Goal: Task Accomplishment & Management: Use online tool/utility

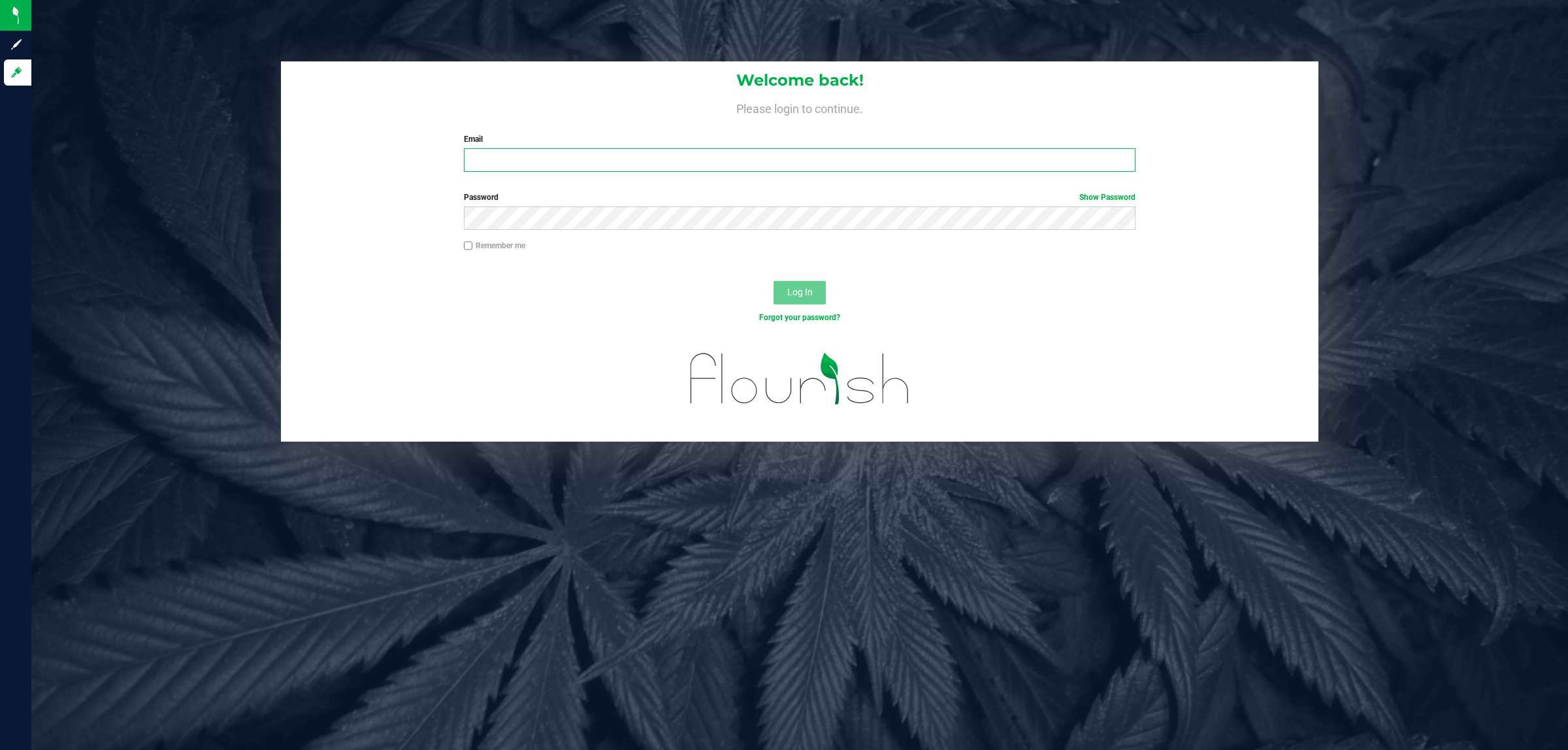
click at [556, 154] on input "Email" at bounding box center [800, 160] width 673 height 23
type input "[EMAIL_ADDRESS][DOMAIN_NAME]"
click at [774, 281] on button "Log In" at bounding box center [800, 293] width 53 height 23
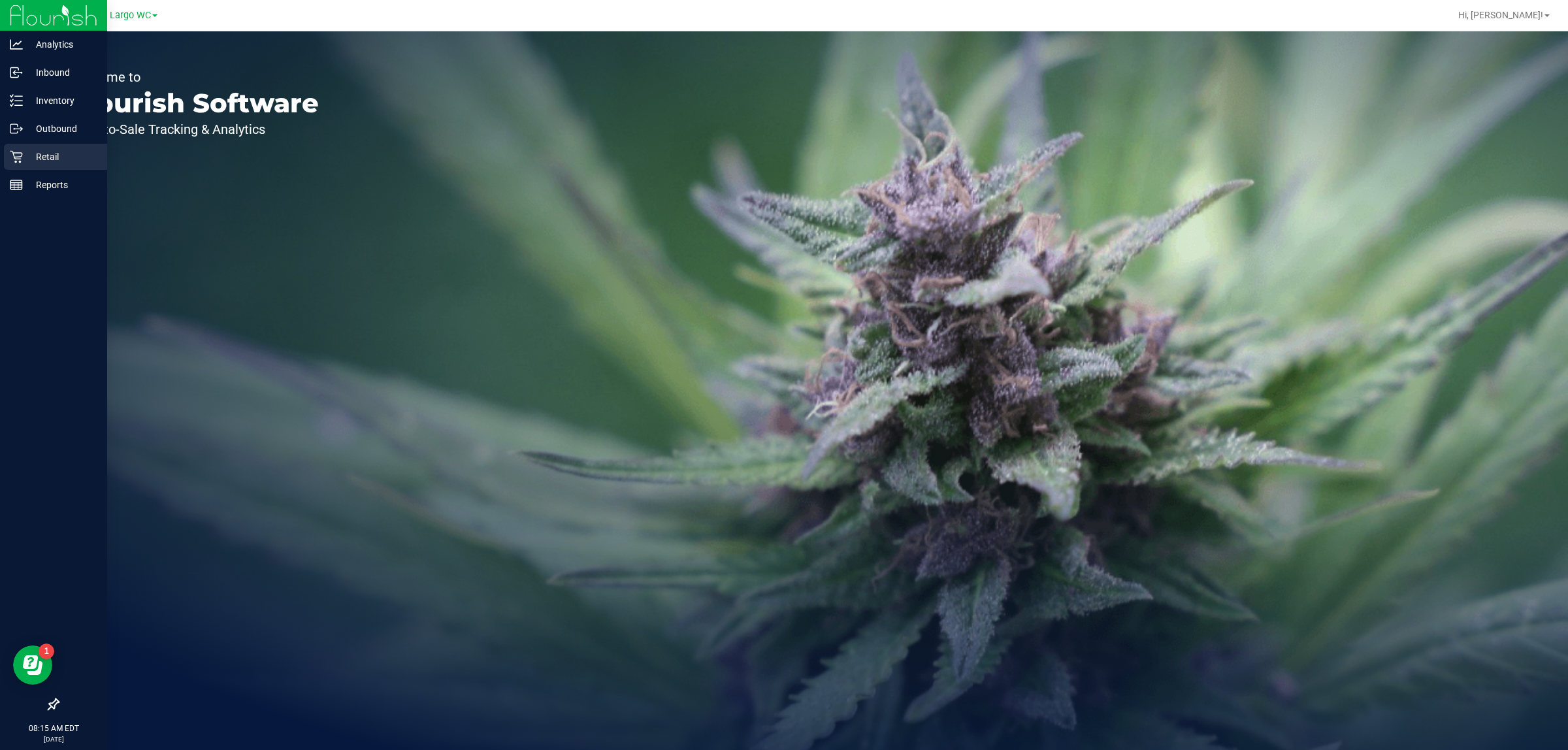
click at [14, 160] on icon at bounding box center [17, 157] width 13 height 13
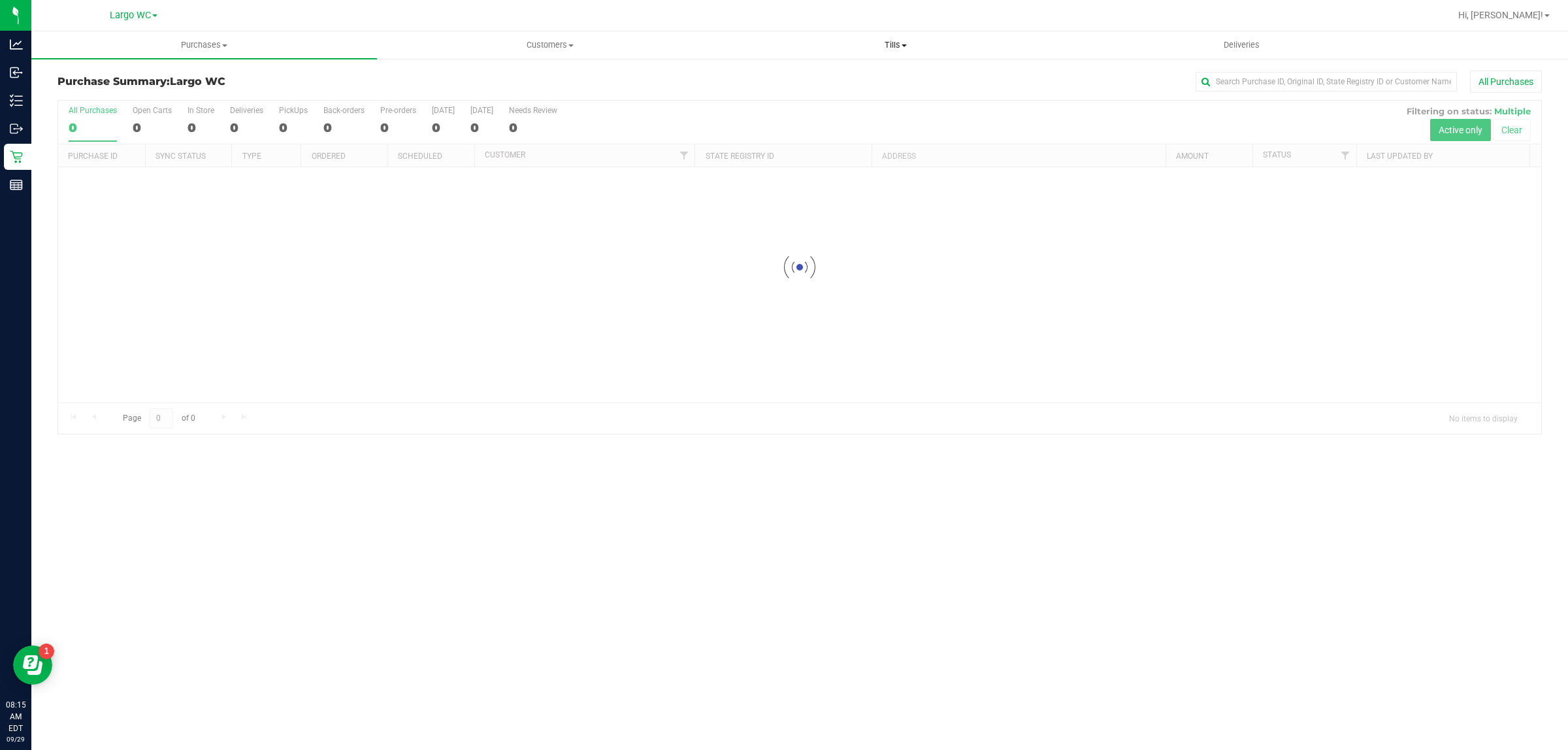
click at [897, 44] on span "Tills" at bounding box center [895, 45] width 344 height 12
click at [850, 72] on li "Manage tills" at bounding box center [895, 79] width 346 height 16
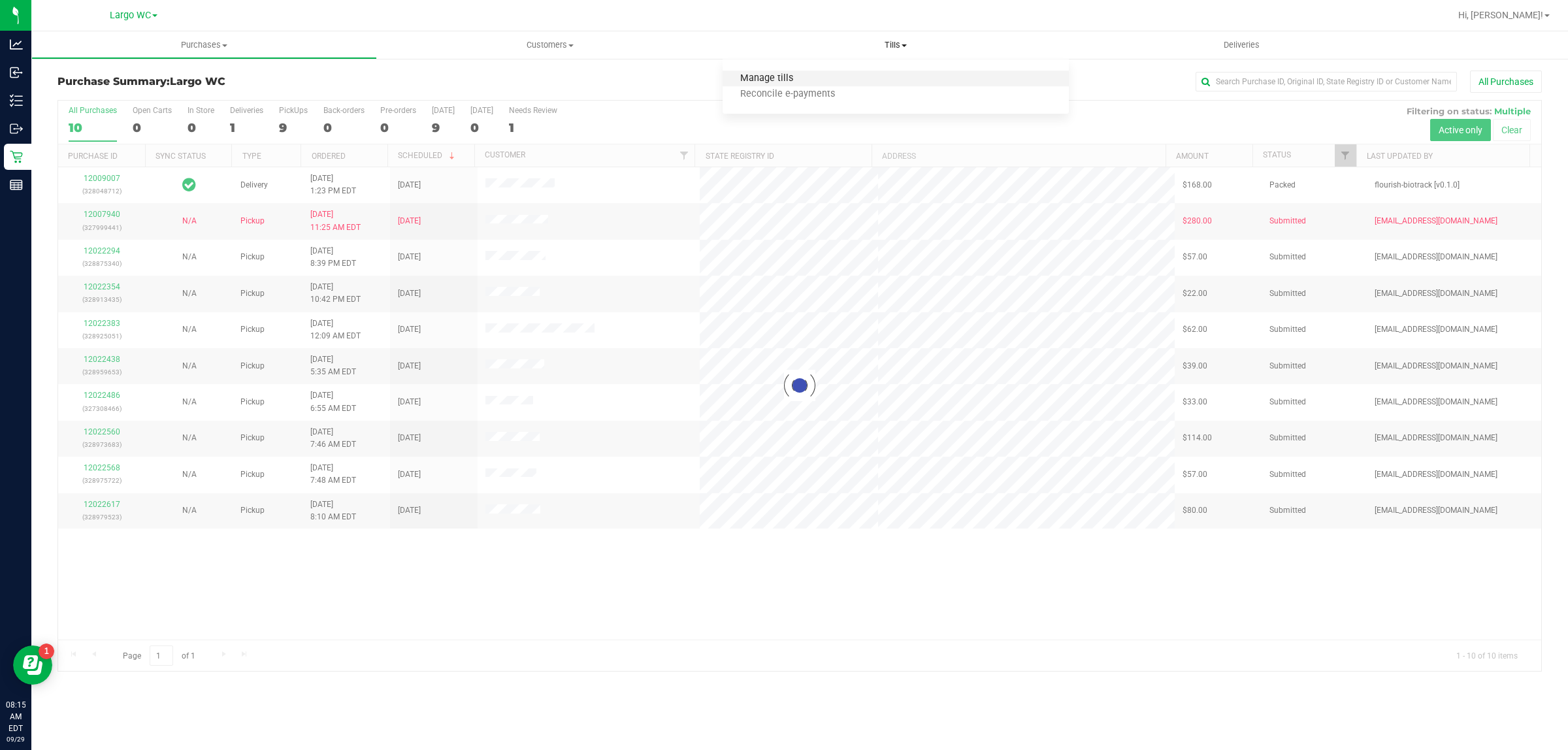
click at [760, 73] on span "Manage tills" at bounding box center [766, 78] width 88 height 11
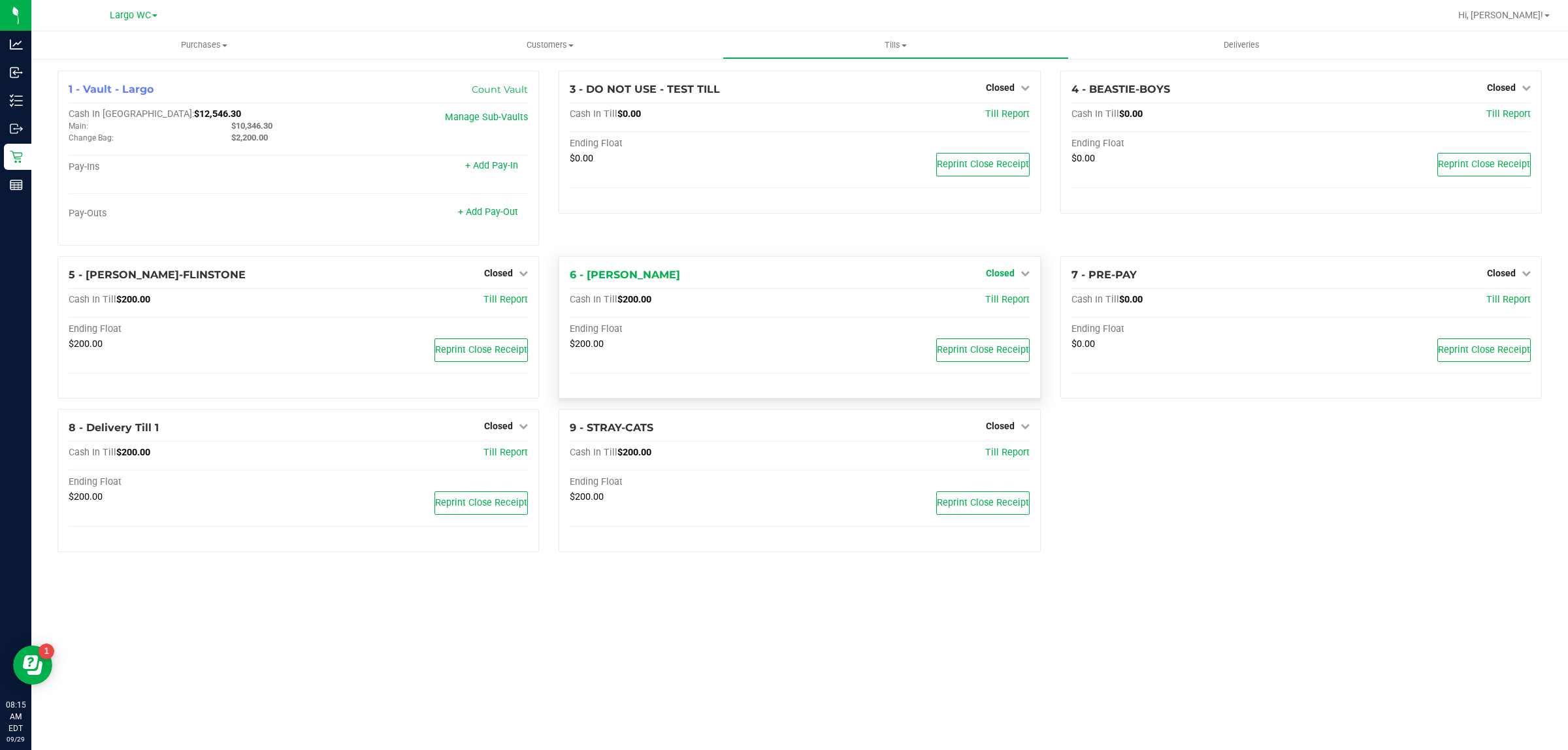
click at [1000, 277] on span "Closed" at bounding box center [1000, 273] width 29 height 11
click at [903, 233] on div "3 - DO NOT USE - TEST TILL Closed Open Till Cash In Till $0.00 Till Report Endi…" at bounding box center [800, 163] width 501 height 186
click at [493, 271] on span "Closed" at bounding box center [498, 273] width 29 height 11
click at [494, 294] on div "Open Till" at bounding box center [498, 300] width 96 height 17
click at [501, 301] on link "Open Till" at bounding box center [498, 300] width 35 height 11
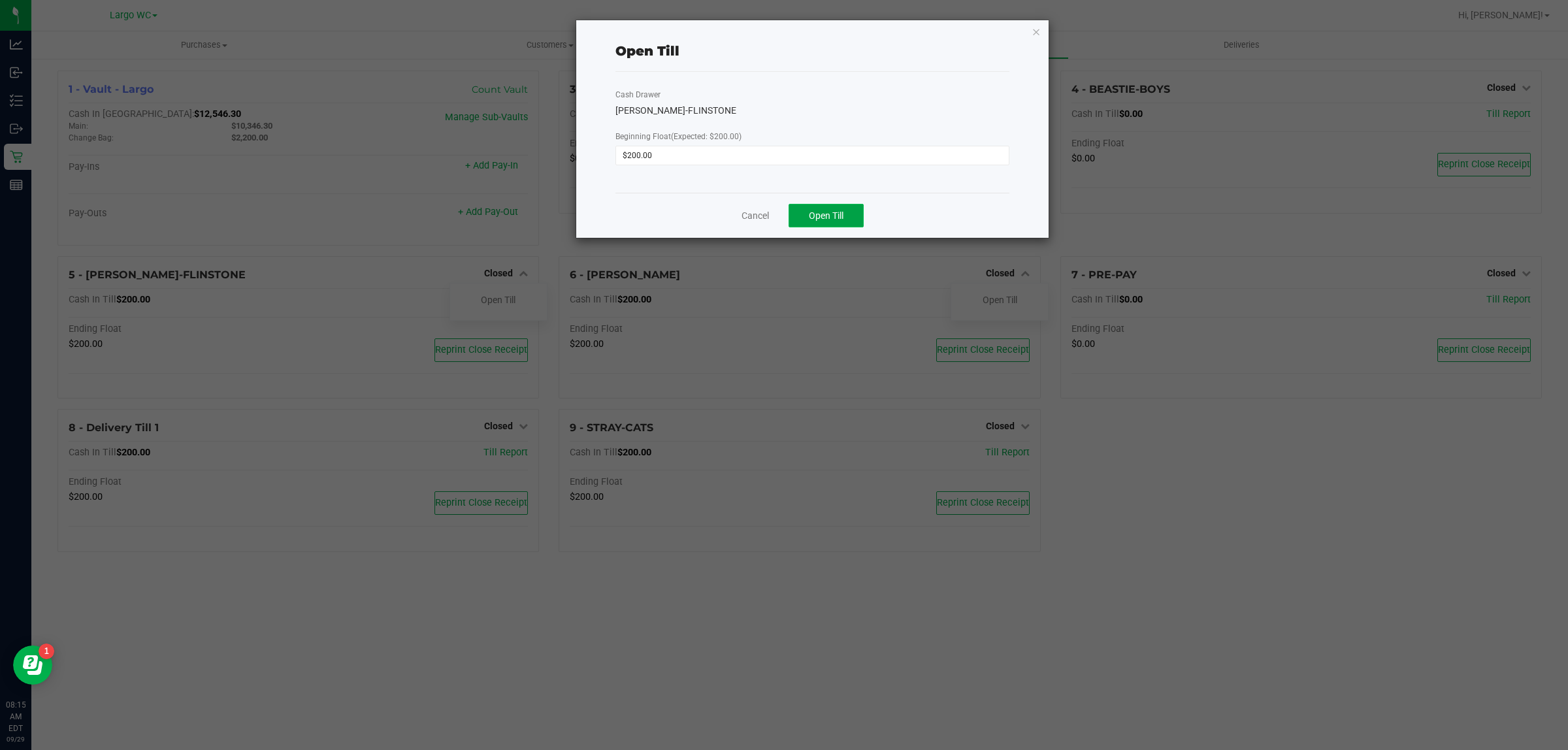
click at [814, 216] on span "Open Till" at bounding box center [826, 216] width 35 height 11
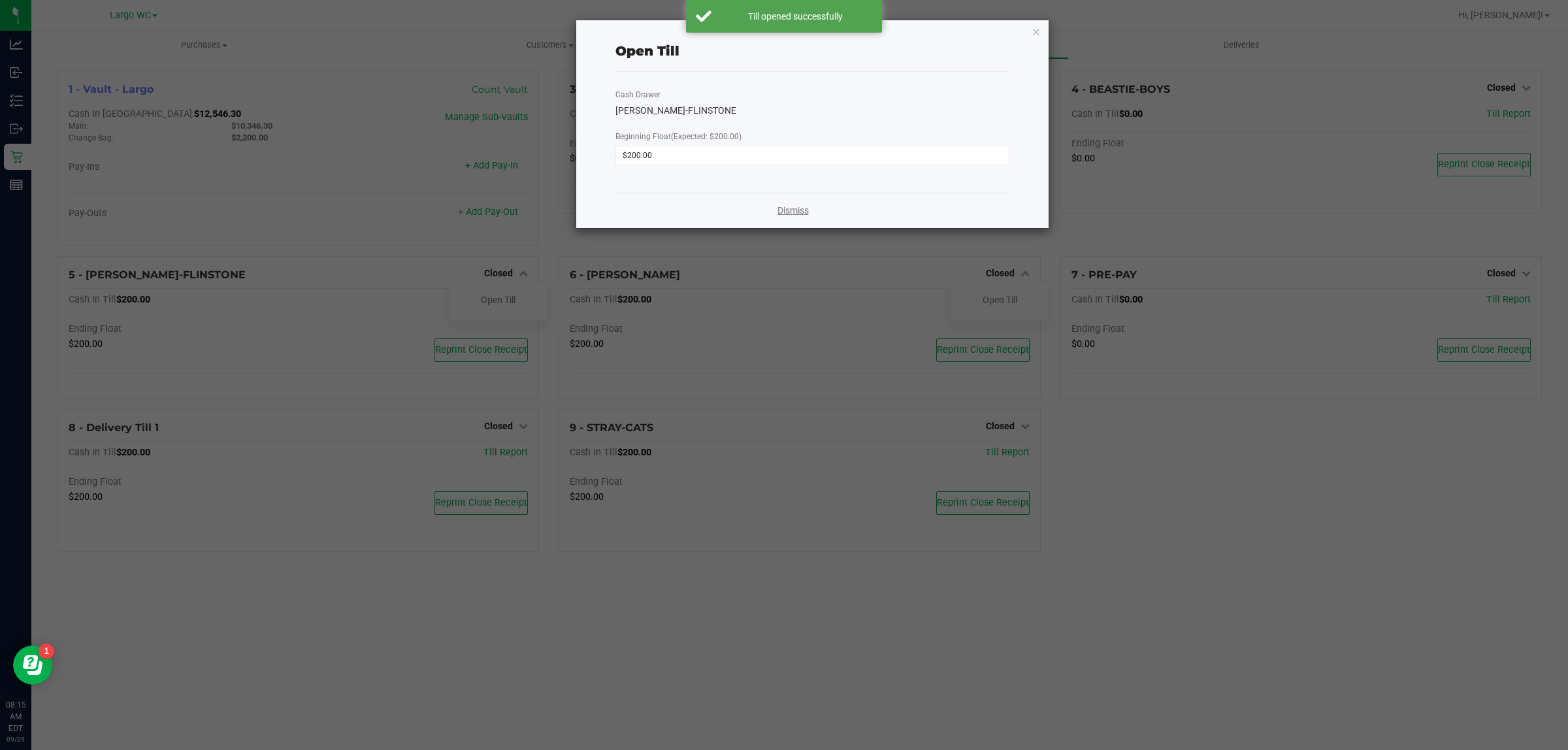
click at [788, 212] on link "Dismiss" at bounding box center [793, 211] width 31 height 14
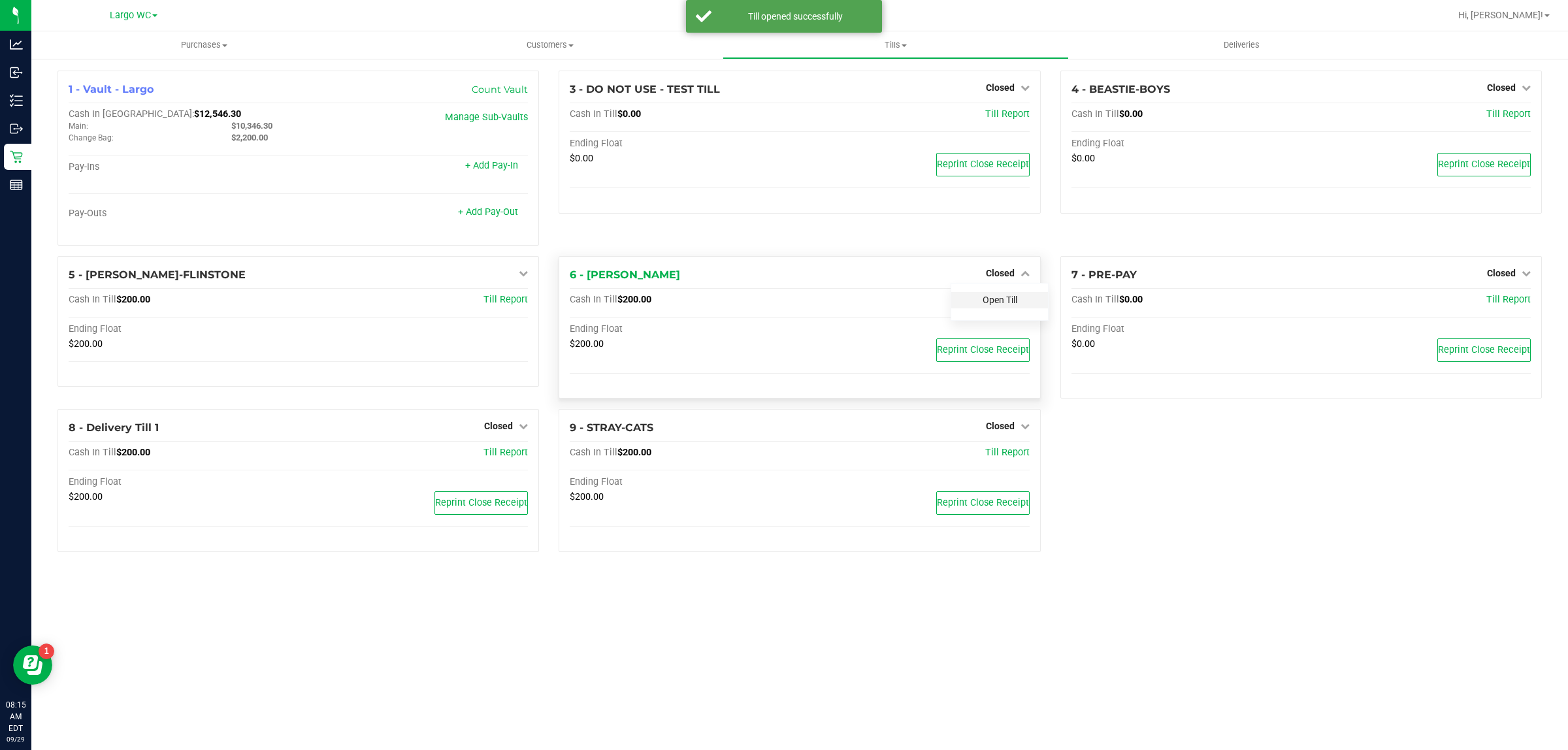
click at [1000, 302] on link "Open Till" at bounding box center [1000, 300] width 35 height 11
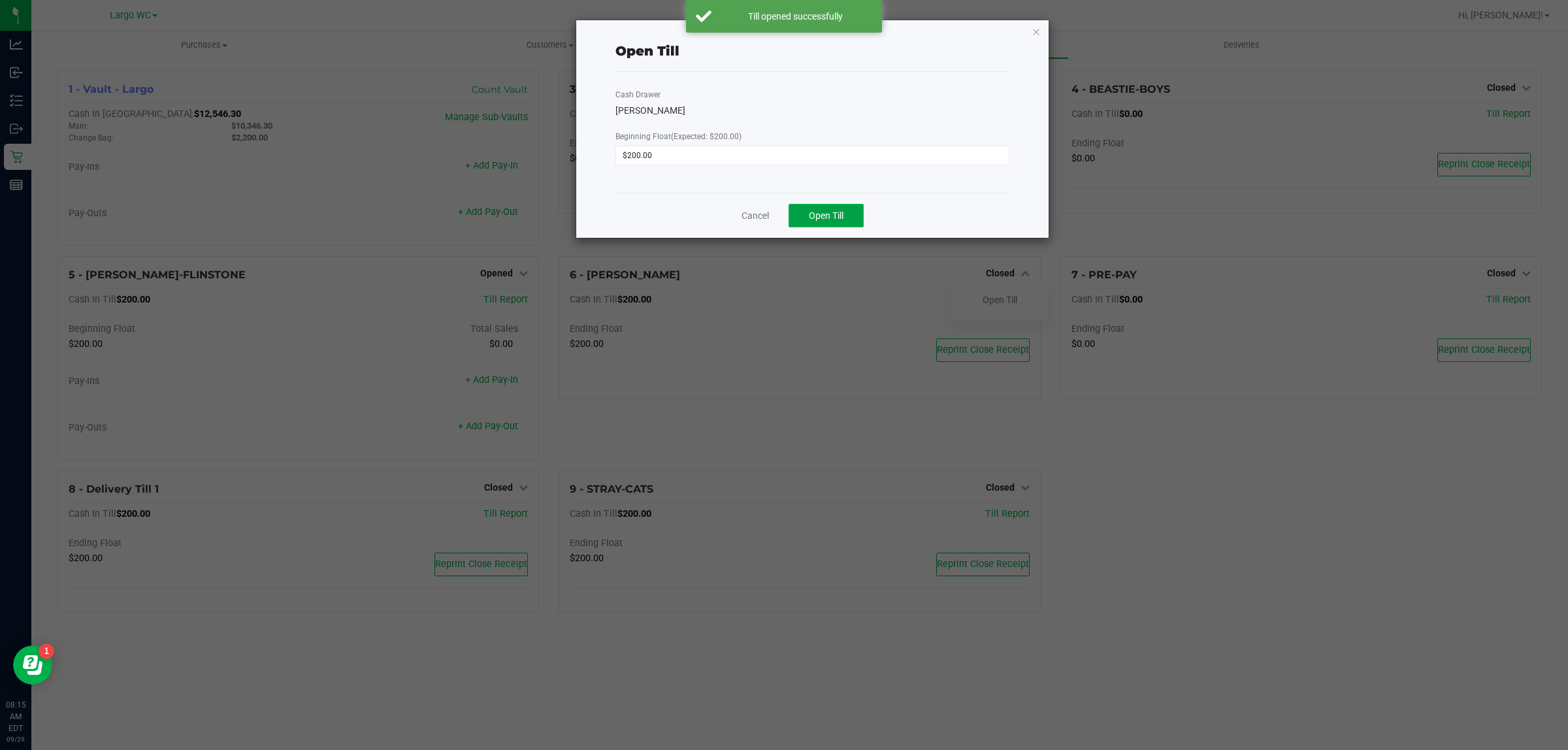
click at [805, 215] on button "Open Till" at bounding box center [826, 215] width 75 height 23
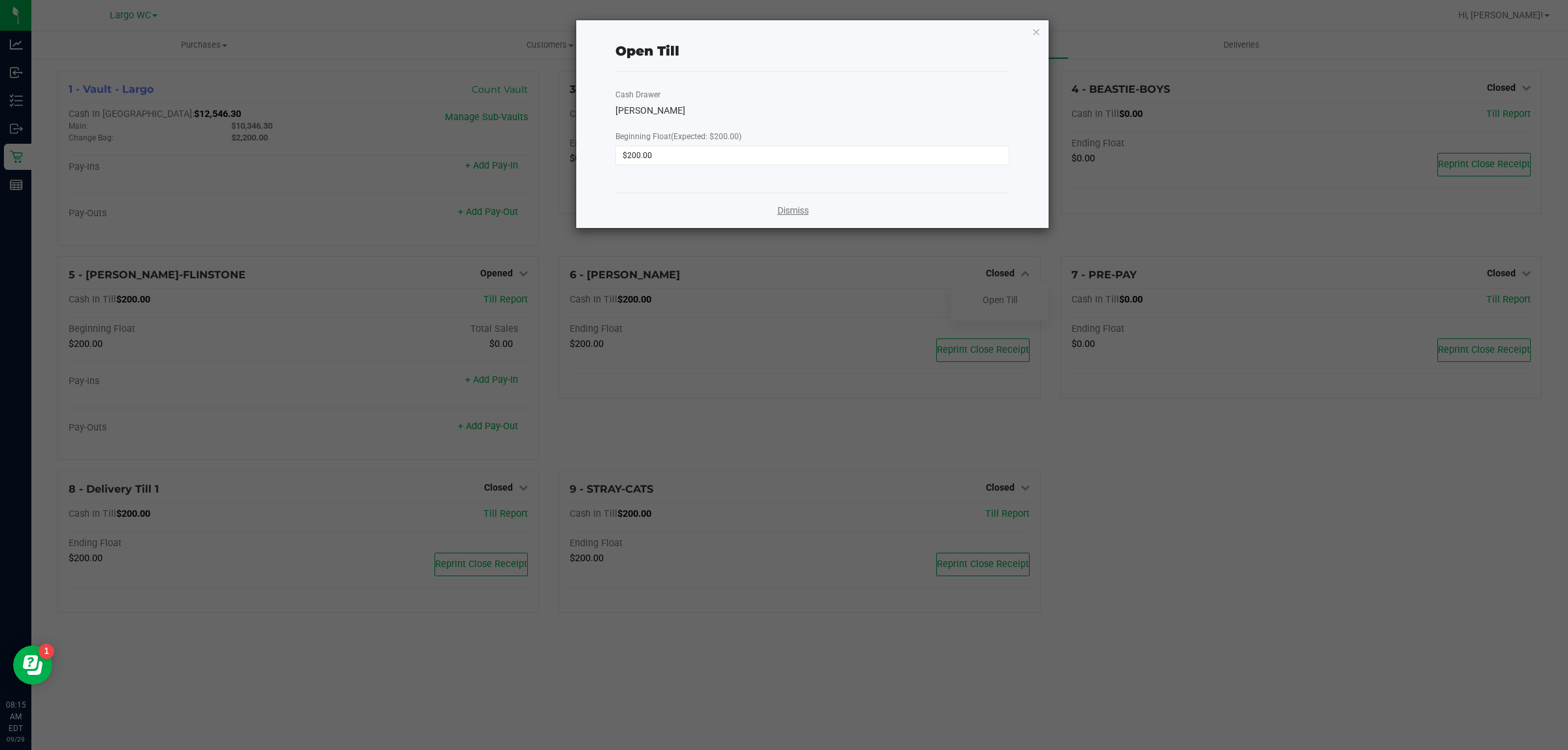
click at [828, 213] on div "Dismiss" at bounding box center [812, 210] width 394 height 35
click at [785, 214] on link "Dismiss" at bounding box center [793, 211] width 31 height 14
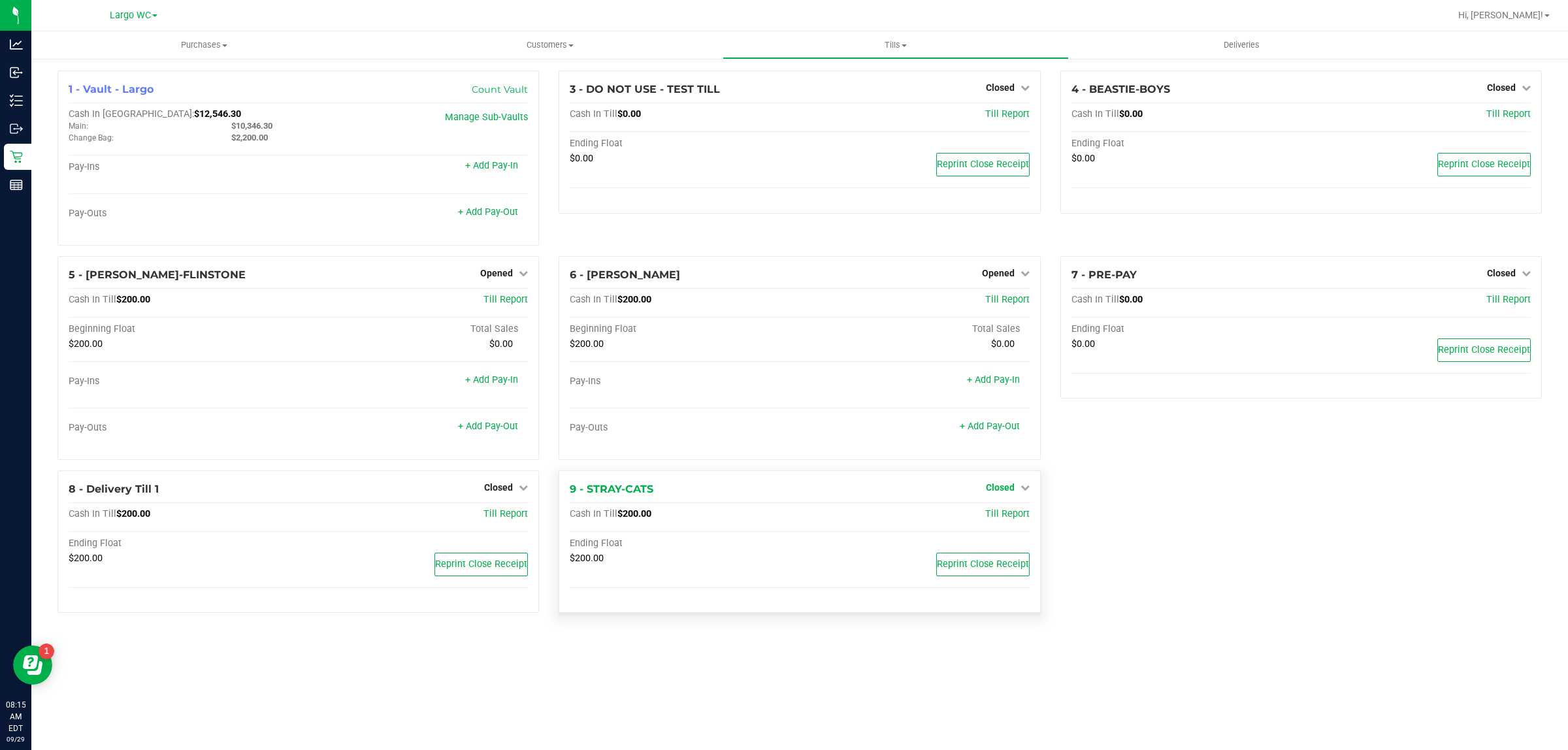
click at [1015, 491] on link "Closed" at bounding box center [1008, 487] width 44 height 11
click at [985, 515] on link "Open Till" at bounding box center [1000, 515] width 35 height 11
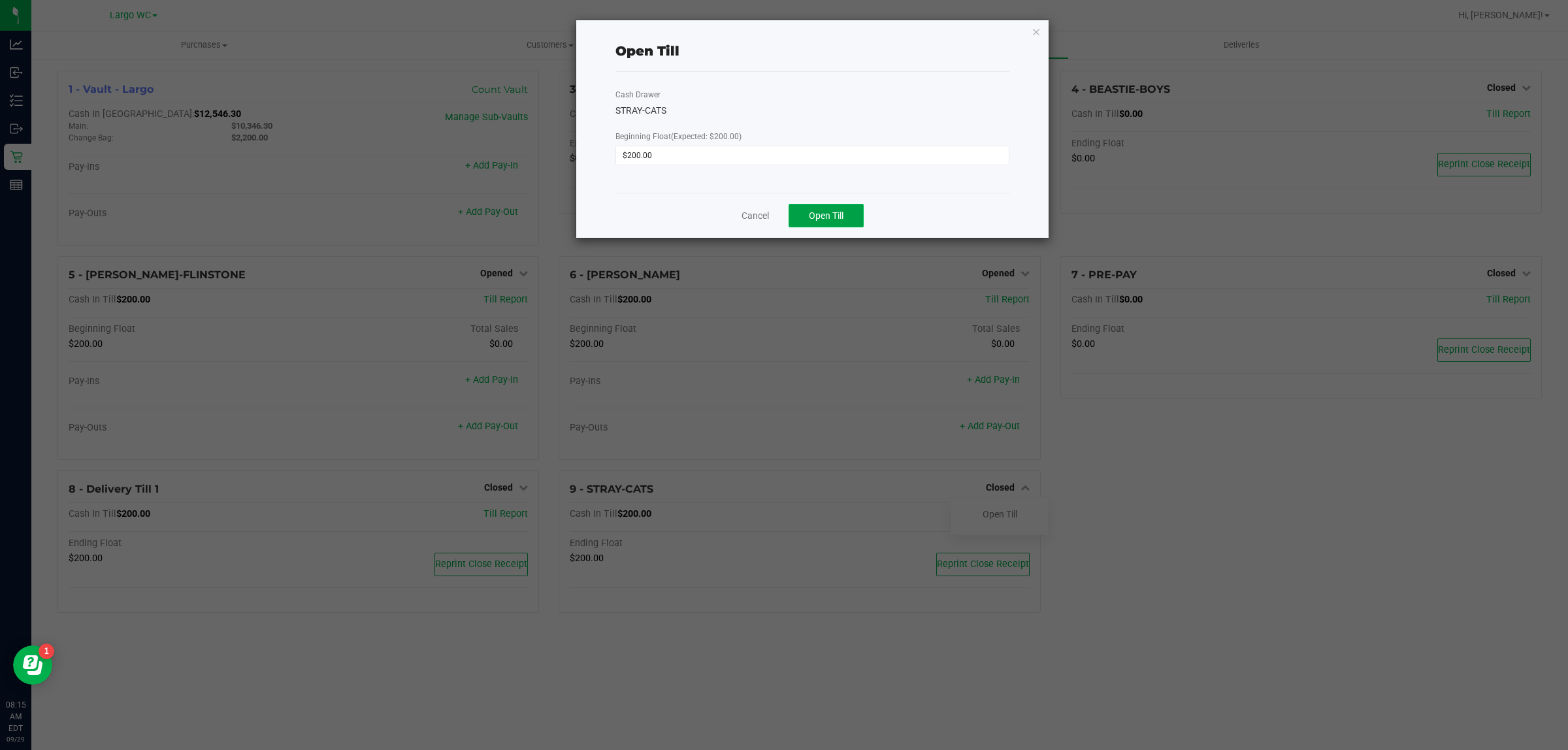
click at [828, 214] on span "Open Till" at bounding box center [826, 216] width 35 height 11
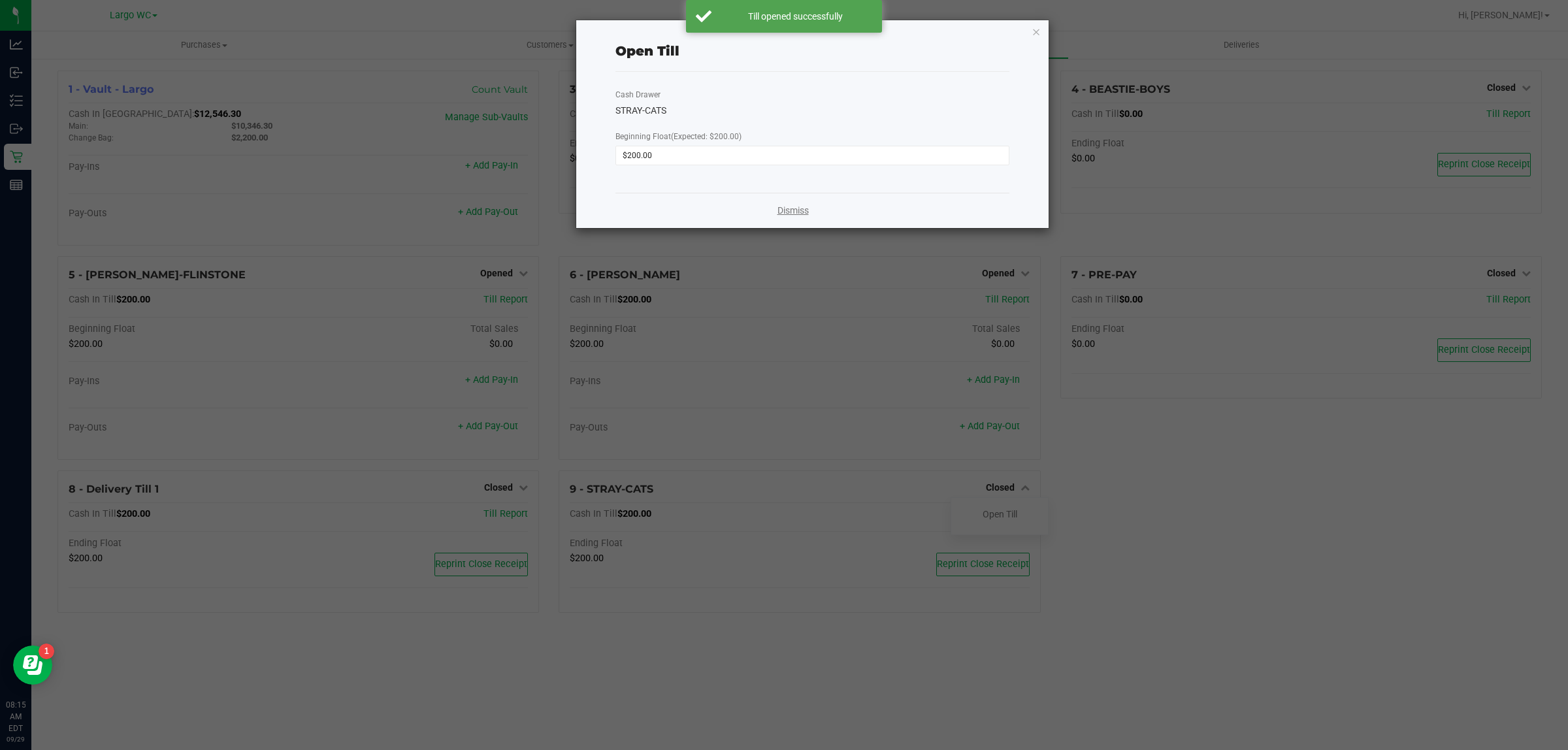
drag, startPoint x: 771, startPoint y: 203, endPoint x: 786, endPoint y: 208, distance: 15.8
click at [778, 204] on div "Dismiss" at bounding box center [812, 210] width 394 height 35
click at [786, 208] on link "Dismiss" at bounding box center [793, 211] width 31 height 14
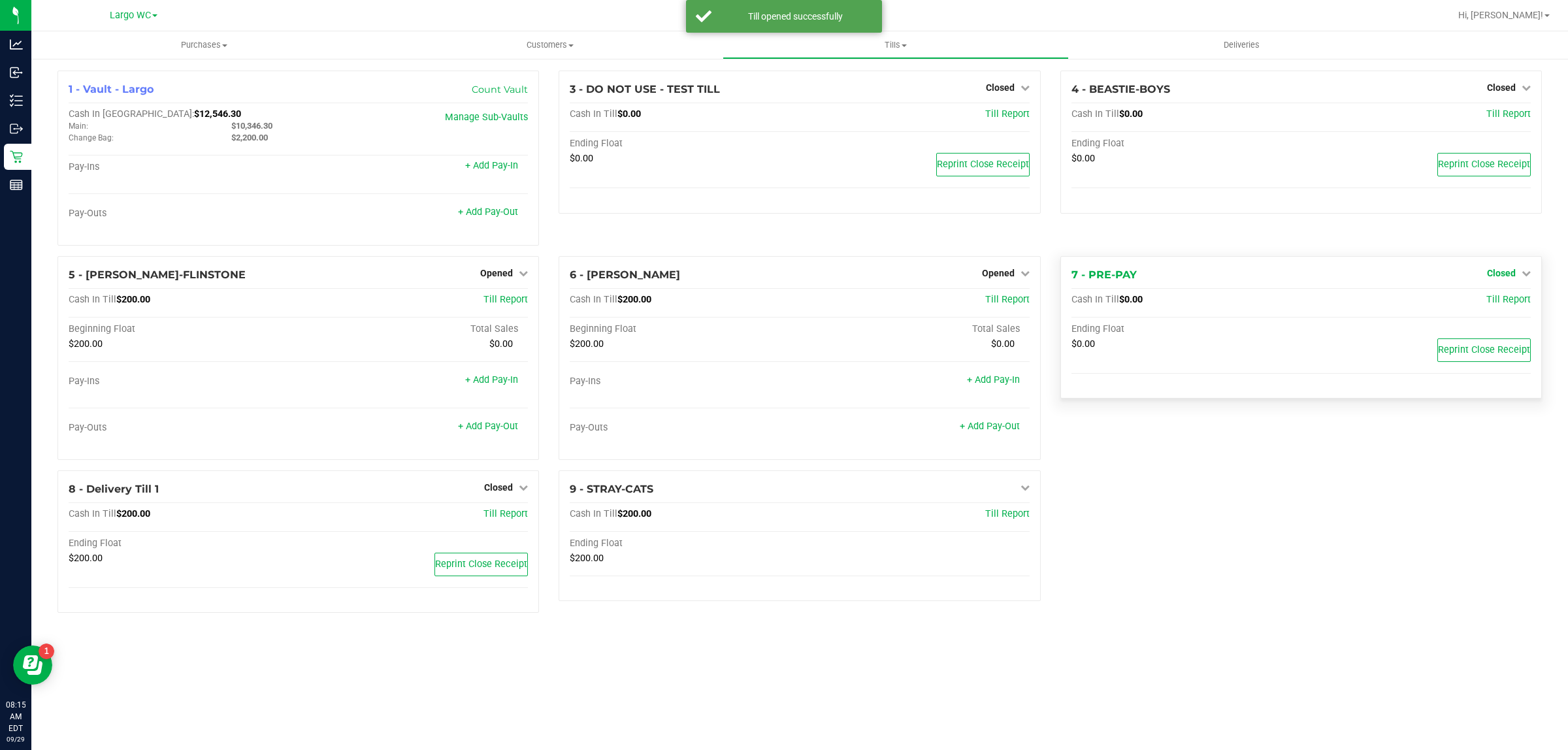
click at [1511, 279] on span "Closed" at bounding box center [1501, 273] width 29 height 11
click at [1490, 303] on link "Open Till" at bounding box center [1501, 300] width 35 height 11
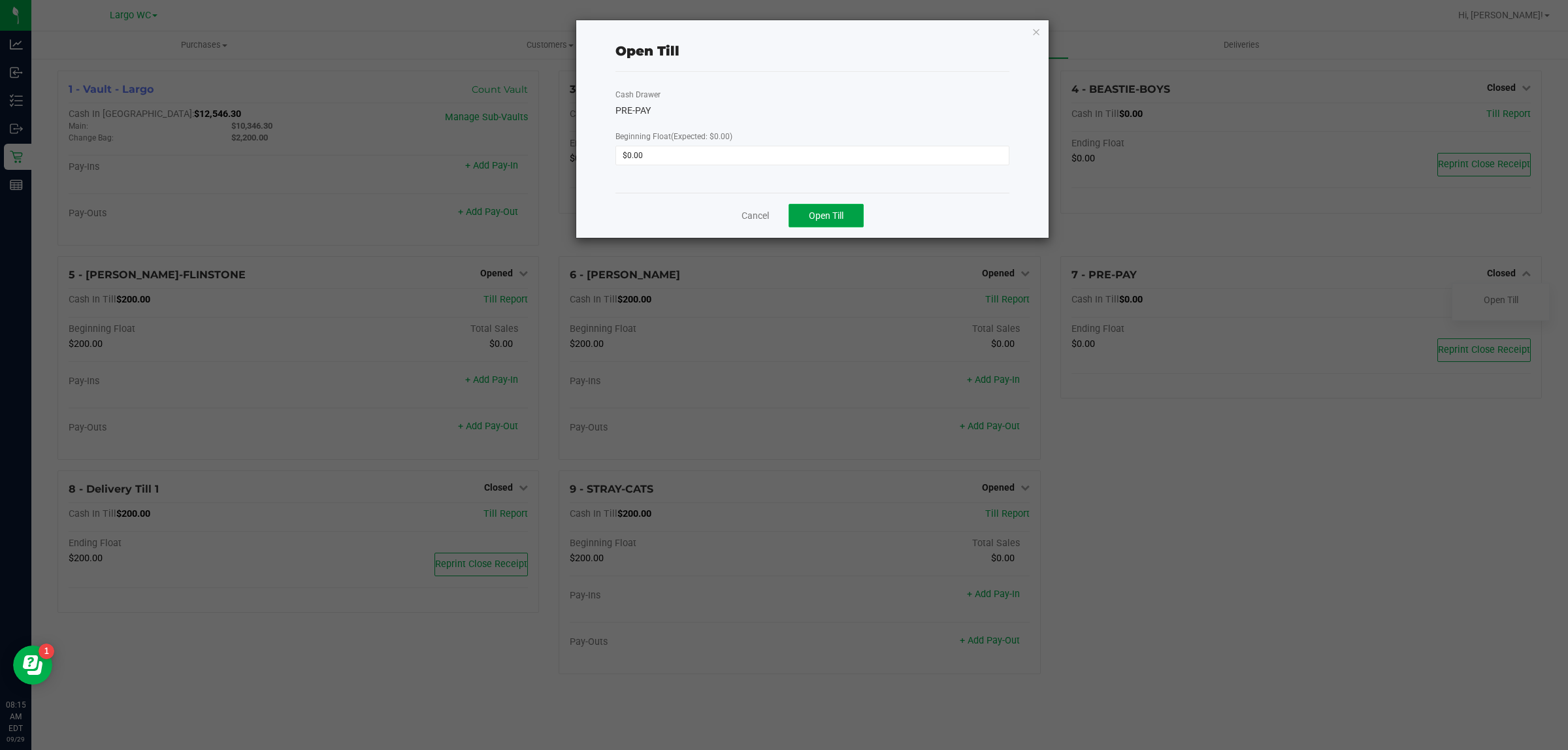
click at [812, 207] on button "Open Till" at bounding box center [826, 215] width 75 height 23
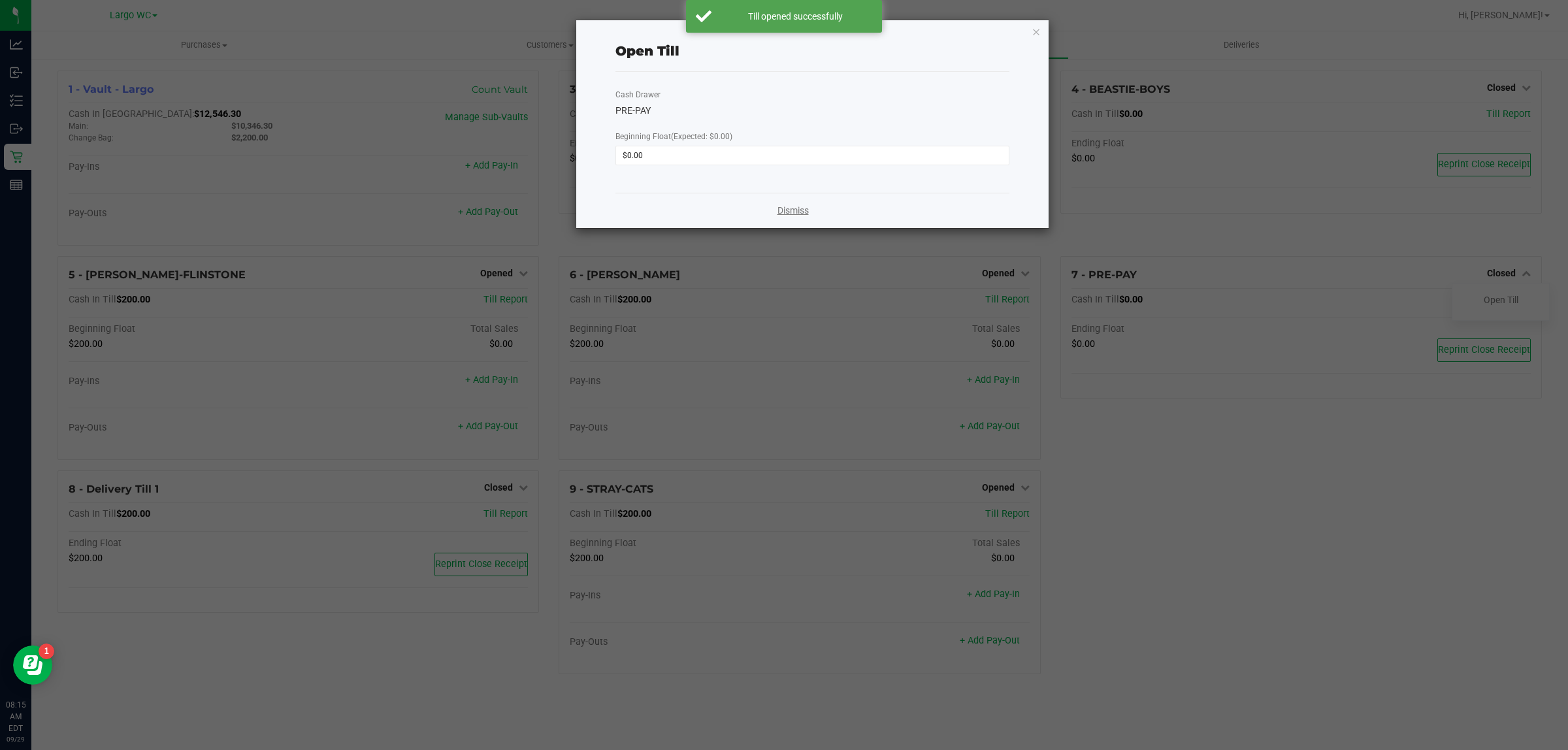
click at [794, 209] on link "Dismiss" at bounding box center [793, 211] width 31 height 14
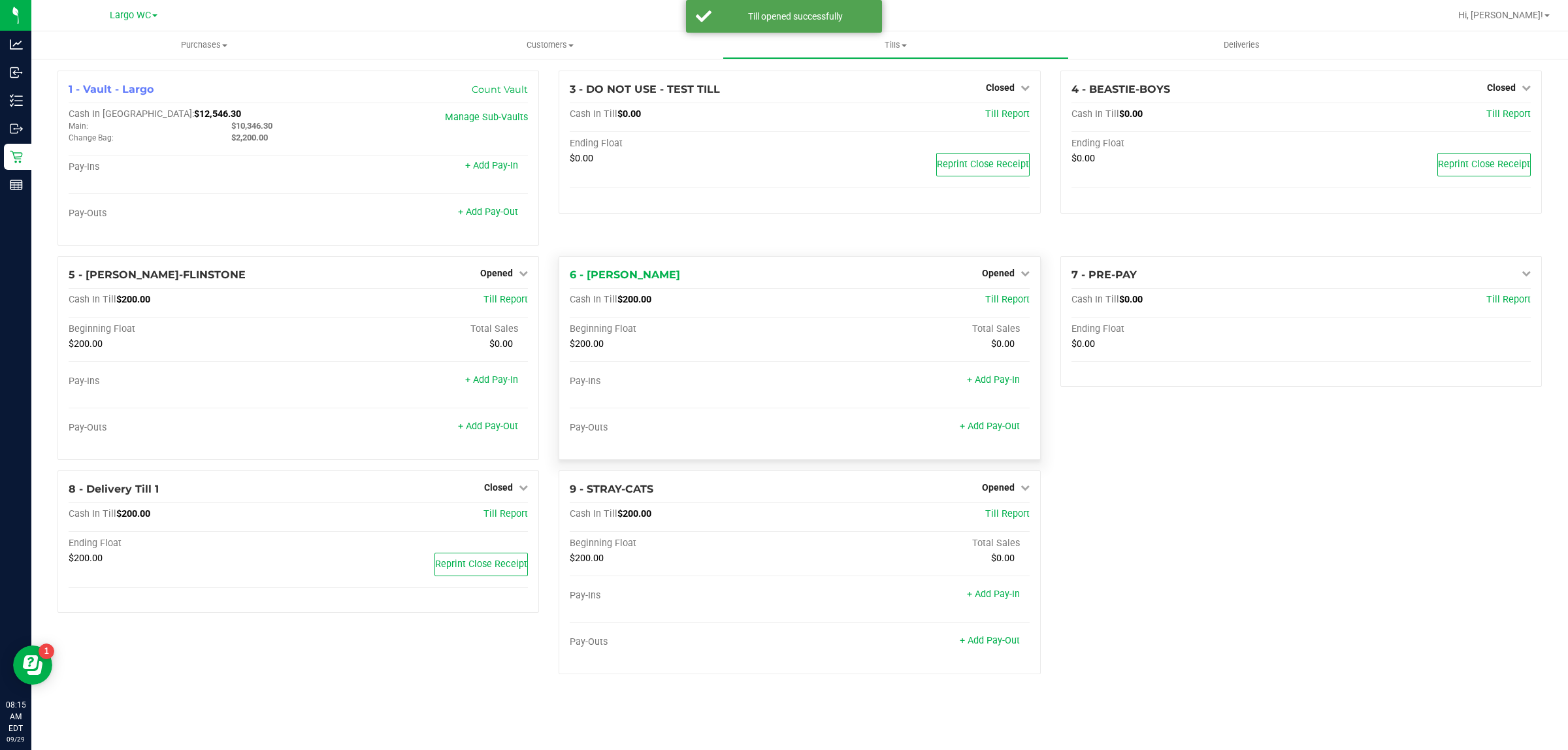
click at [855, 344] on div "$0.00" at bounding box center [915, 344] width 230 height 12
click at [840, 219] on div "3 - DO NOT USE - TEST TILL Closed Open Till Cash In Till $0.00 Till Report Endi…" at bounding box center [800, 163] width 501 height 186
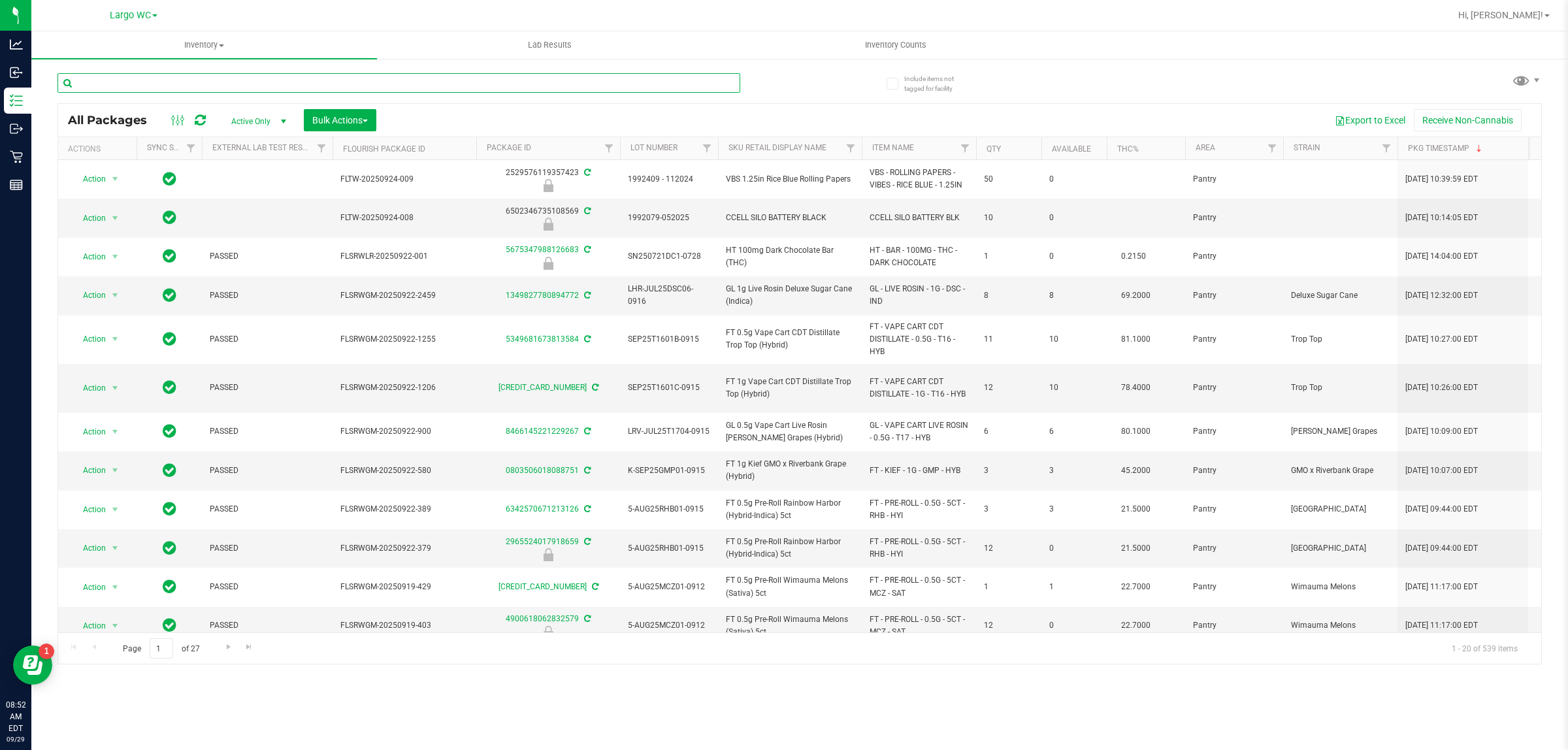
click at [487, 86] on input "text" at bounding box center [399, 82] width 683 height 19
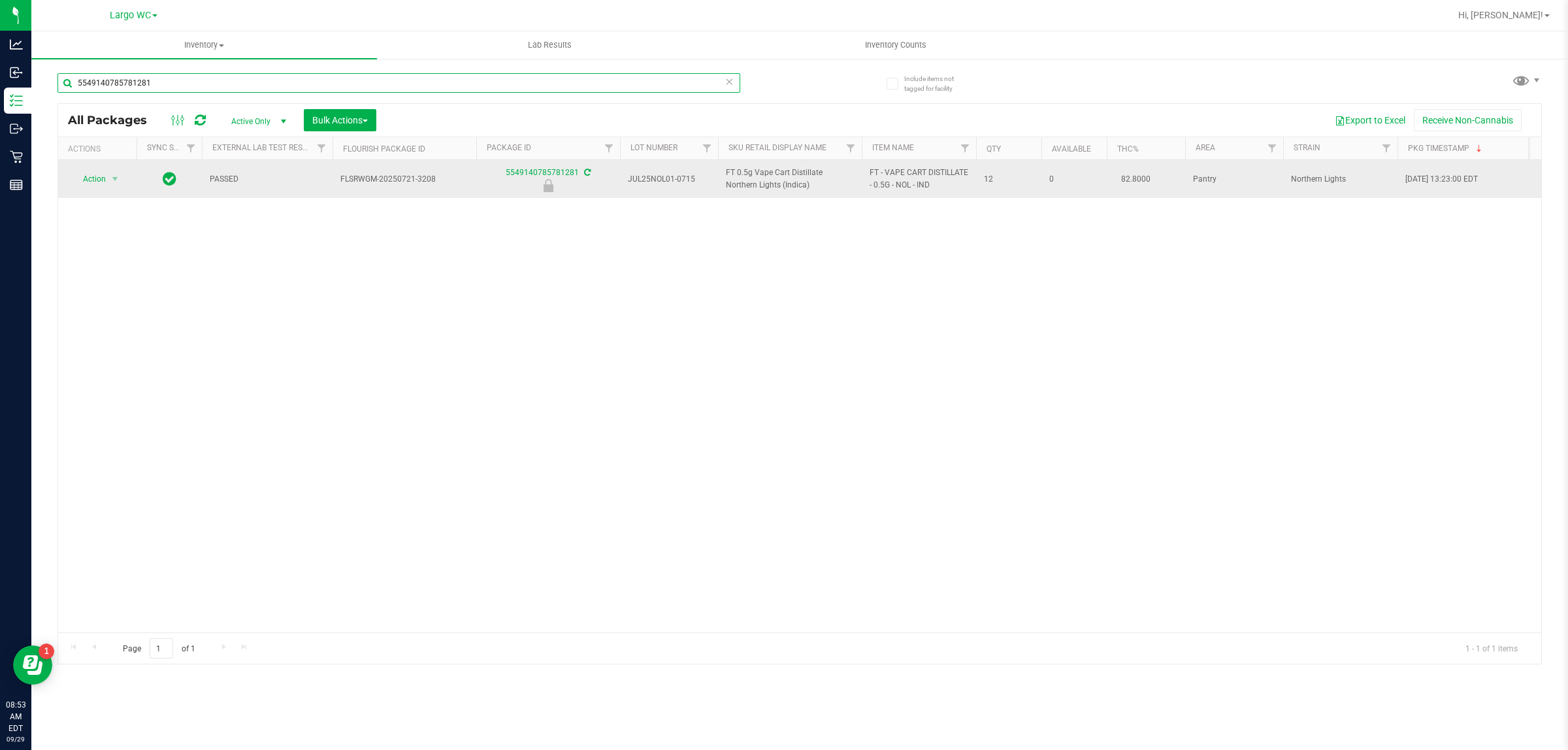
type input "5549140785781281"
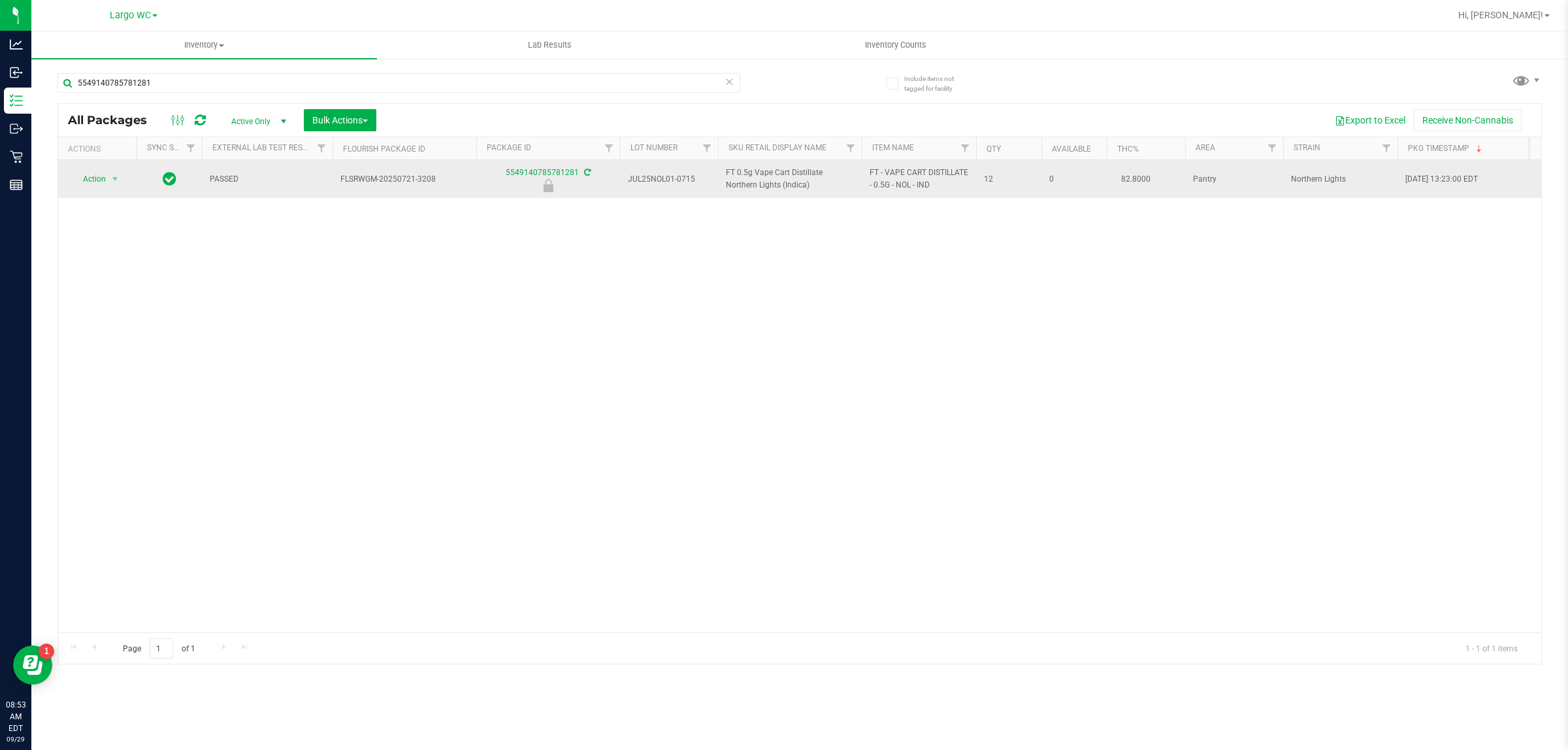
click at [92, 181] on span "Action" at bounding box center [88, 180] width 35 height 19
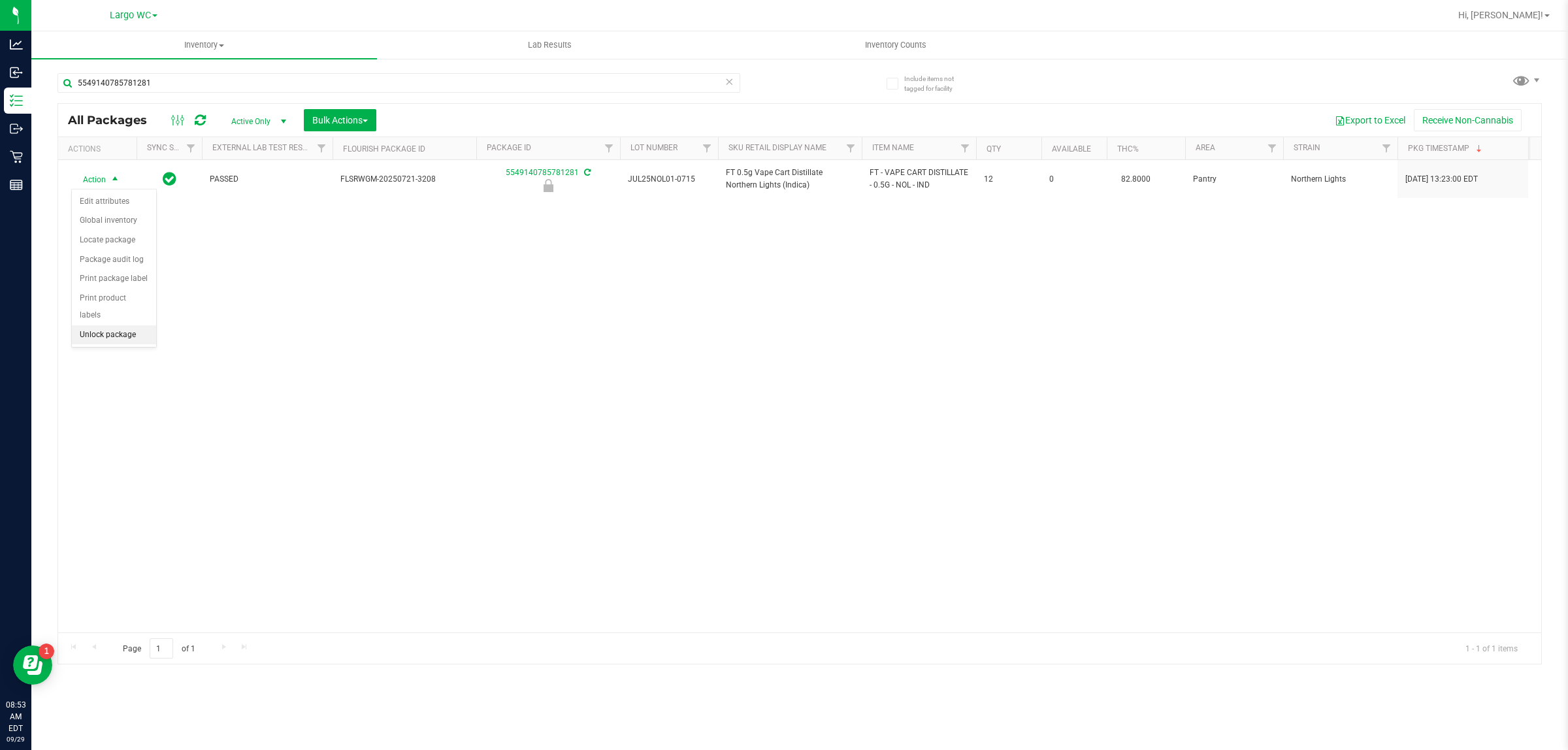
click at [93, 326] on li "Unlock package" at bounding box center [114, 335] width 84 height 19
